Goal: Navigation & Orientation: Find specific page/section

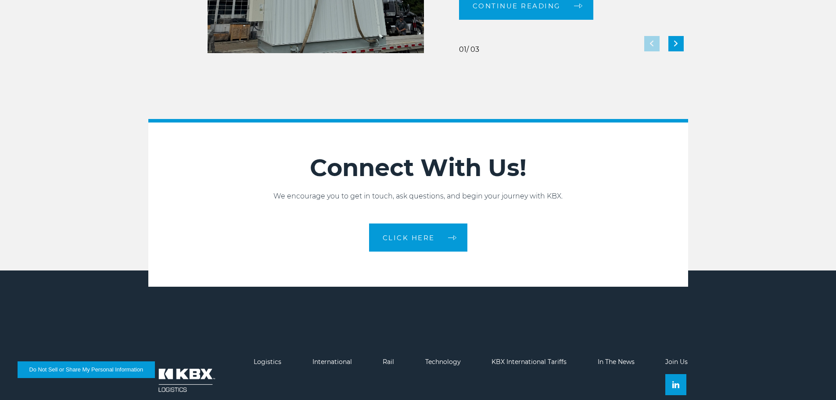
scroll to position [1959, 0]
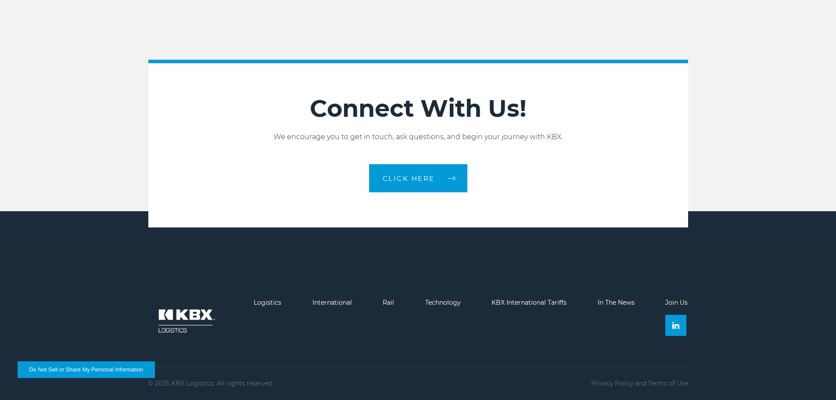
click at [185, 313] on img at bounding box center [185, 321] width 75 height 44
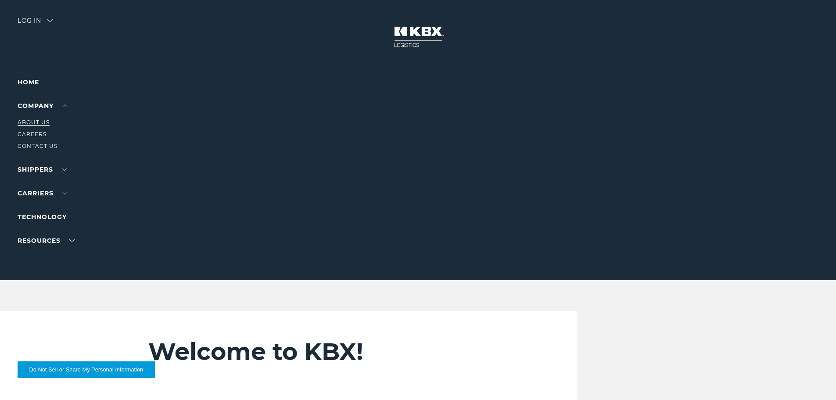
click at [40, 121] on link "About Us" at bounding box center [34, 122] width 32 height 7
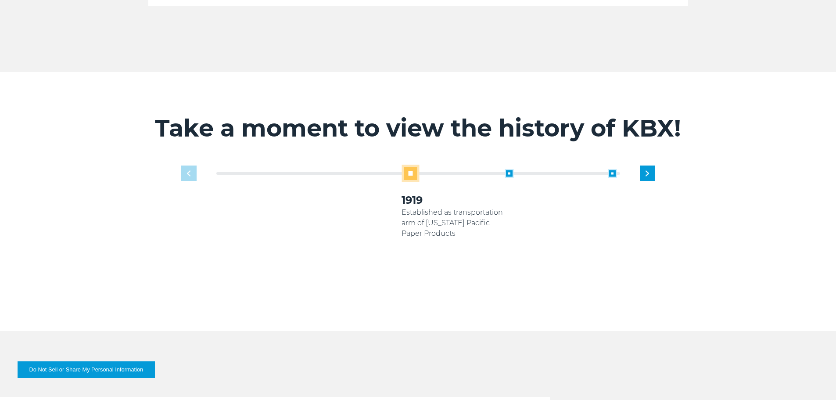
scroll to position [527, 0]
click at [508, 169] on span at bounding box center [509, 173] width 9 height 9
click at [509, 169] on span at bounding box center [509, 173] width 9 height 9
click at [609, 169] on span at bounding box center [612, 173] width 9 height 9
